Goal: Information Seeking & Learning: Learn about a topic

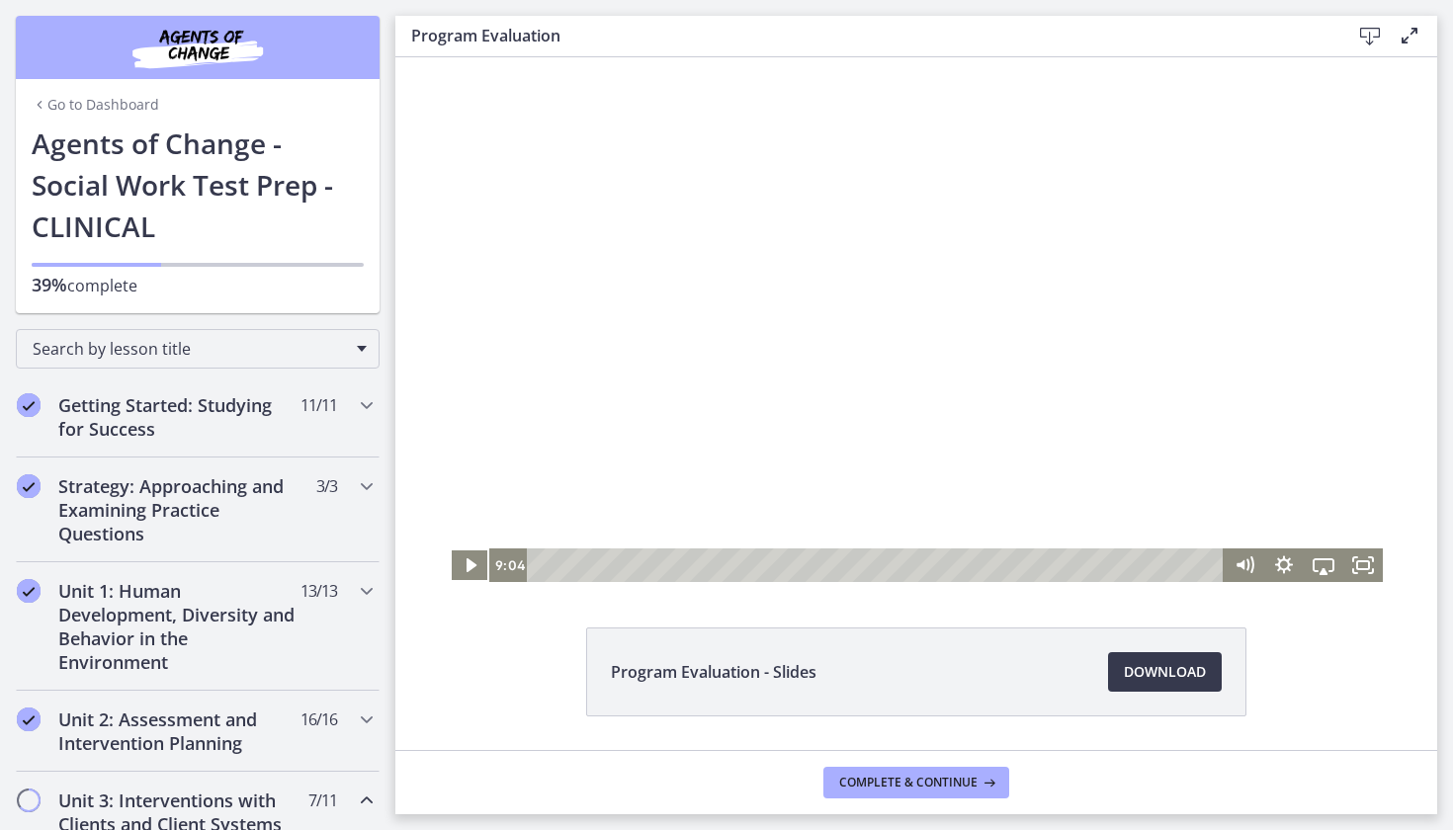
scroll to position [1025, 0]
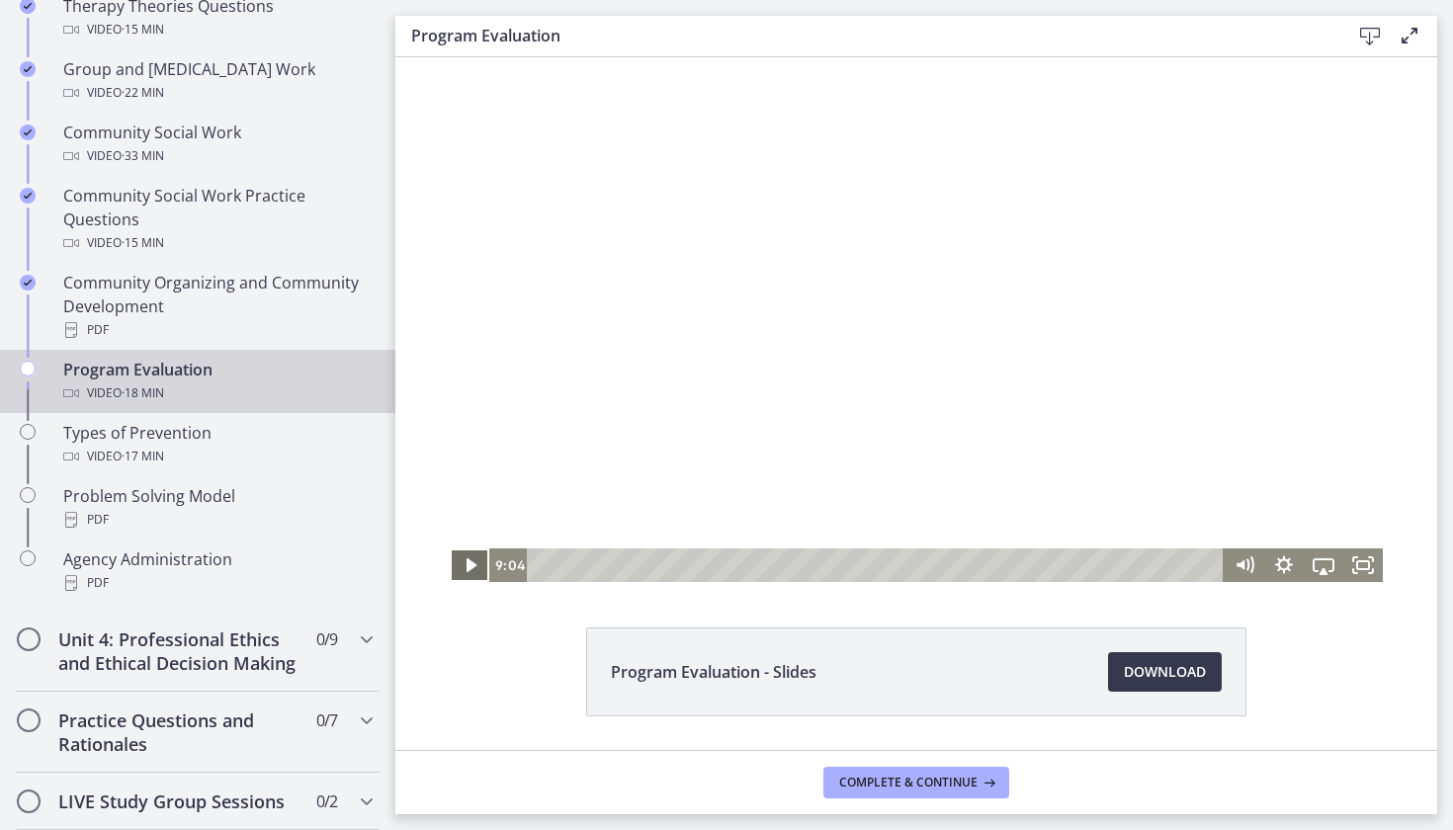
click at [451, 572] on icon "Play Video" at bounding box center [471, 565] width 40 height 34
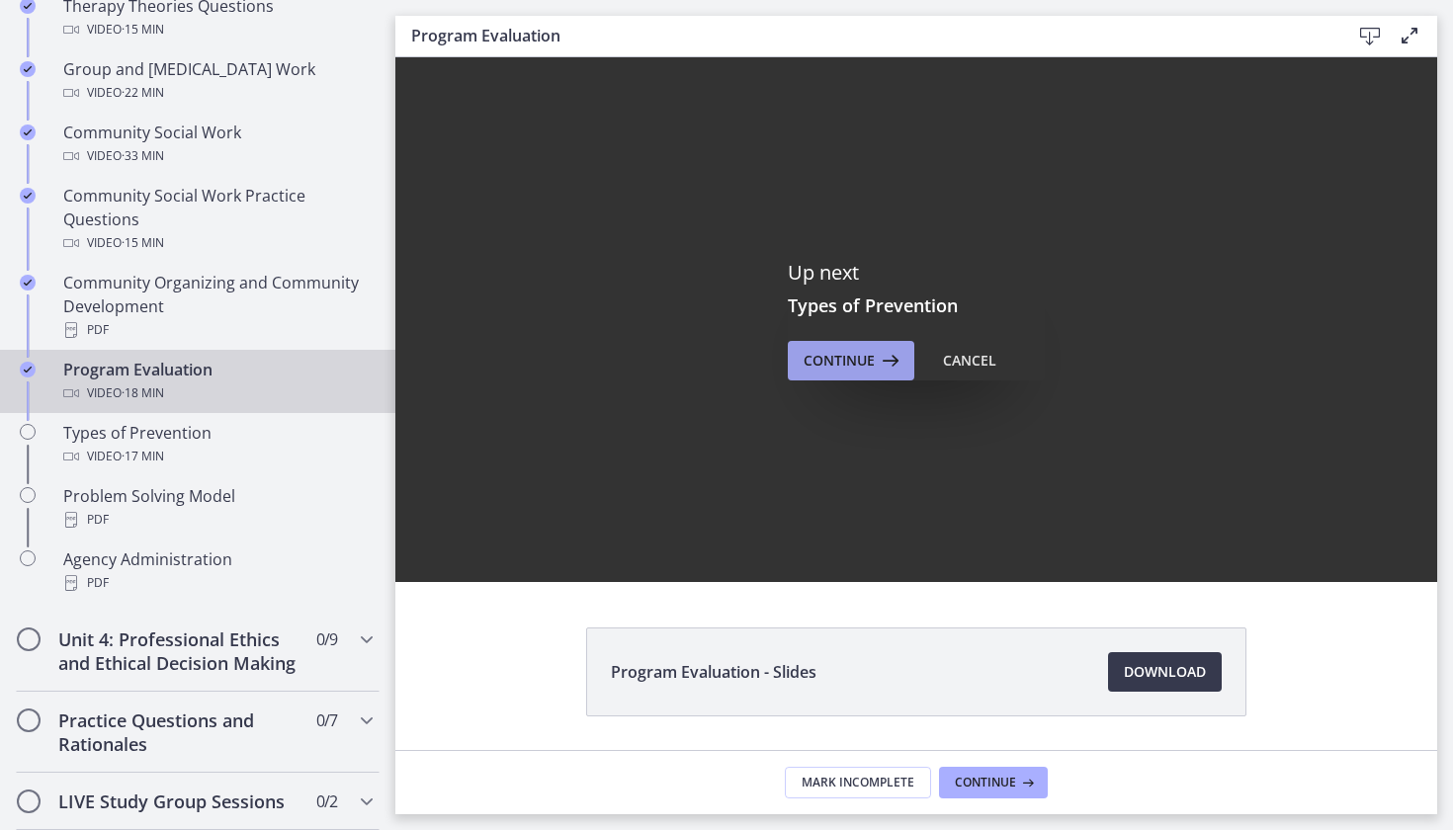
click at [825, 351] on span "Continue" at bounding box center [838, 361] width 71 height 24
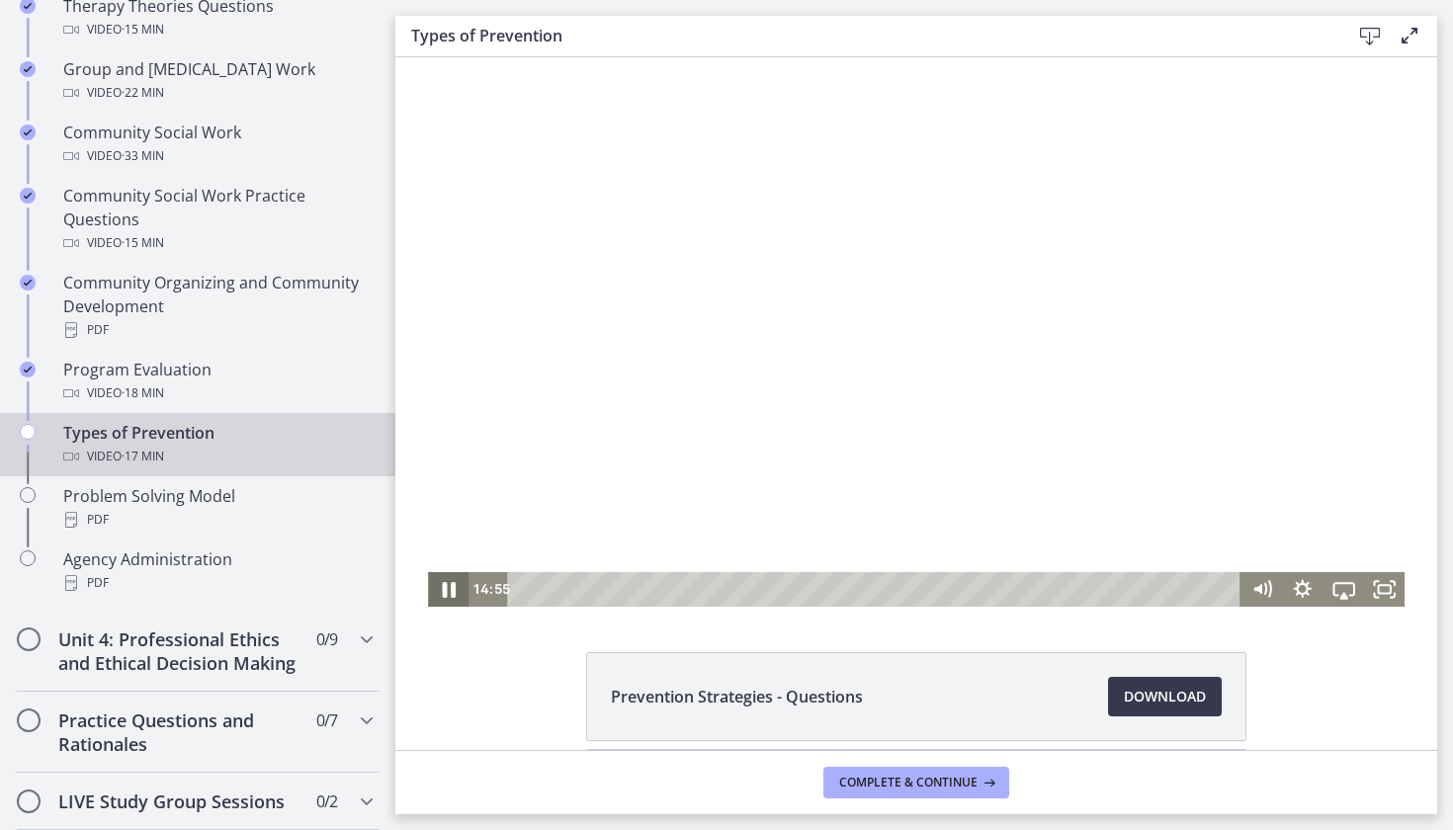
click at [442, 588] on icon "Pause" at bounding box center [448, 589] width 48 height 42
click at [444, 588] on icon "Play Video" at bounding box center [450, 589] width 13 height 17
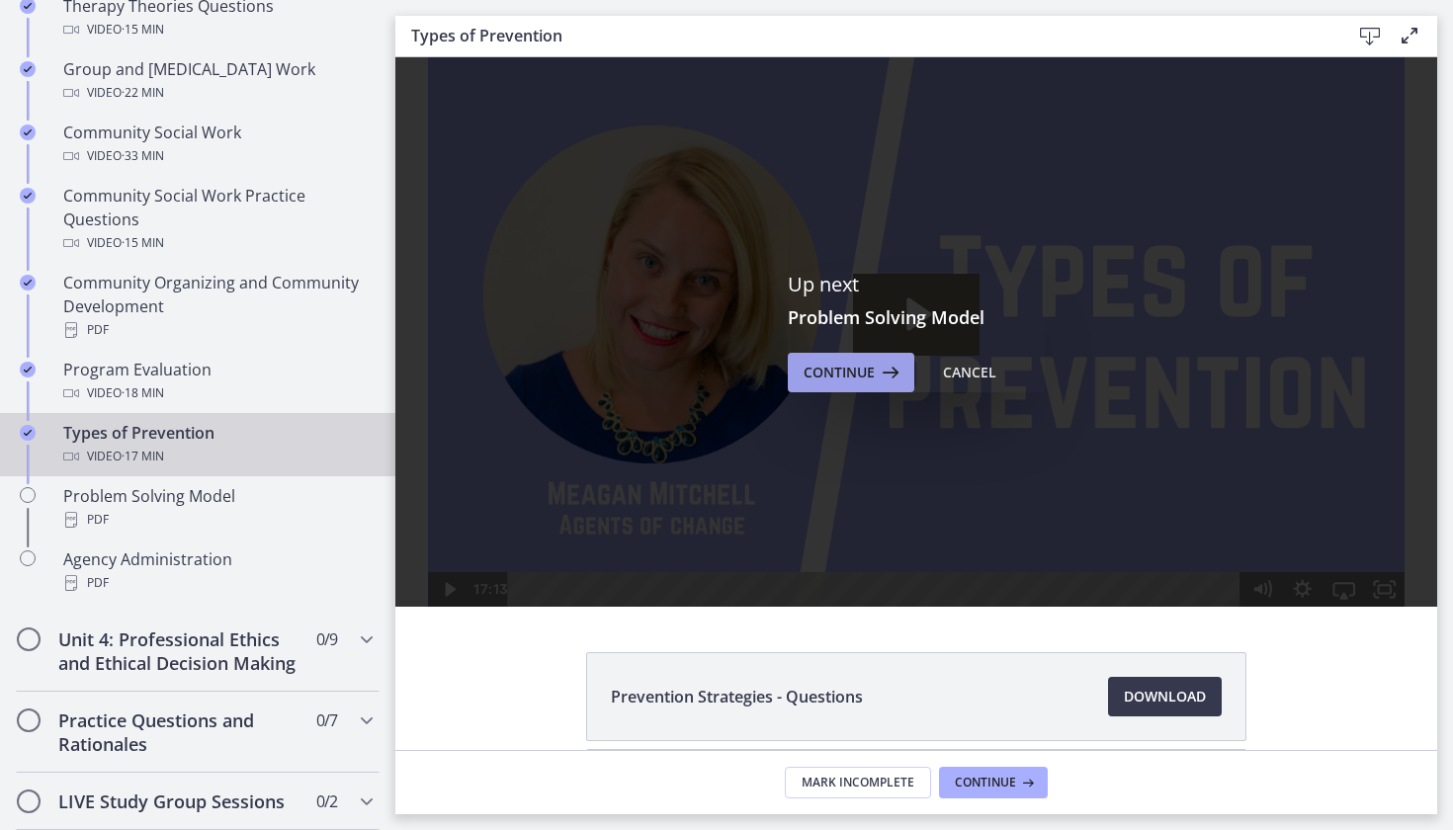
click at [828, 382] on span "Continue" at bounding box center [838, 373] width 71 height 24
